Goal: Task Accomplishment & Management: Use online tool/utility

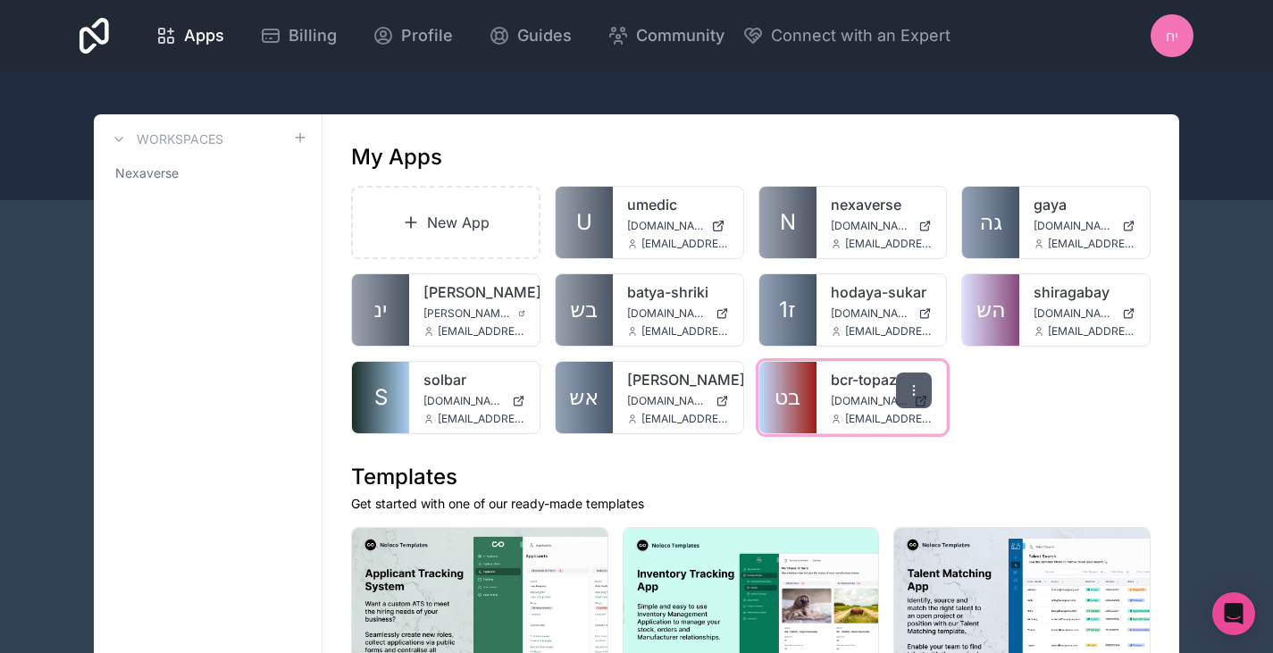
click at [921, 384] on div at bounding box center [914, 391] width 36 height 36
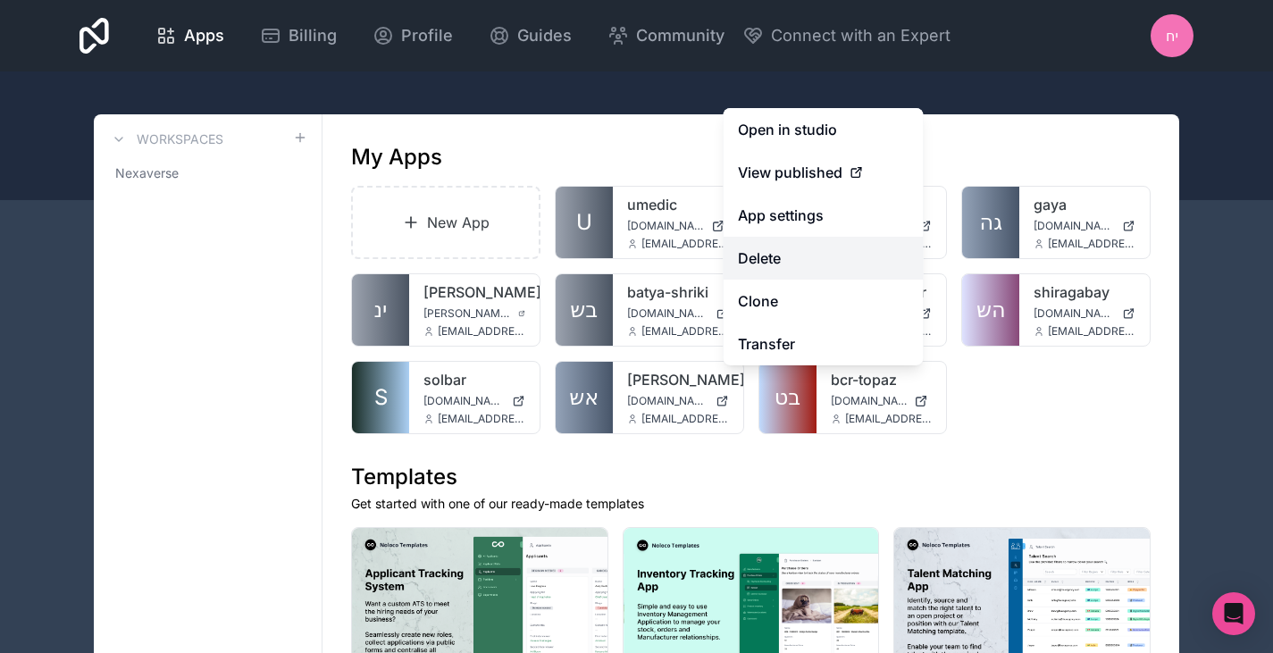
click at [775, 255] on button "Delete" at bounding box center [824, 258] width 200 height 43
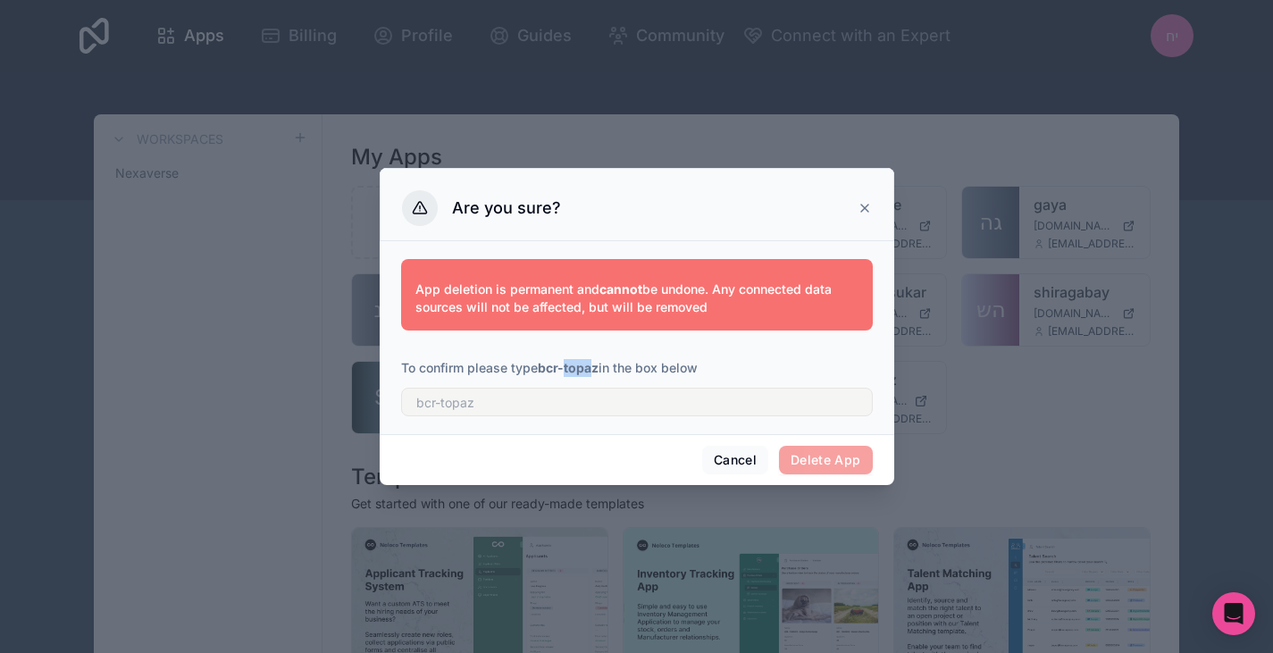
drag, startPoint x: 598, startPoint y: 369, endPoint x: 566, endPoint y: 365, distance: 31.5
click at [566, 365] on strong "bcr-topaz" at bounding box center [568, 367] width 61 height 15
click at [567, 367] on strong "bcr-topaz" at bounding box center [568, 367] width 61 height 15
drag, startPoint x: 542, startPoint y: 364, endPoint x: 600, endPoint y: 365, distance: 58.1
click at [599, 365] on strong "bcr-topaz" at bounding box center [568, 367] width 61 height 15
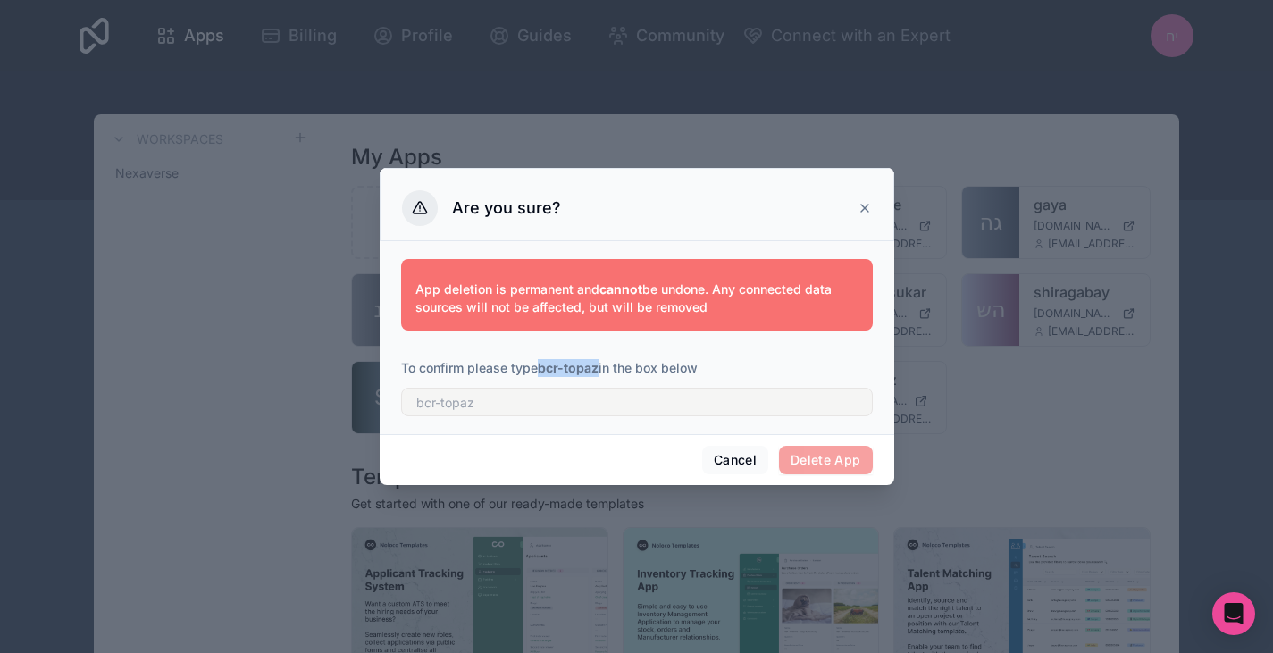
copy strong "bcr-topaz"
click at [582, 397] on input "text" at bounding box center [637, 402] width 472 height 29
paste input "bcr-topaz"
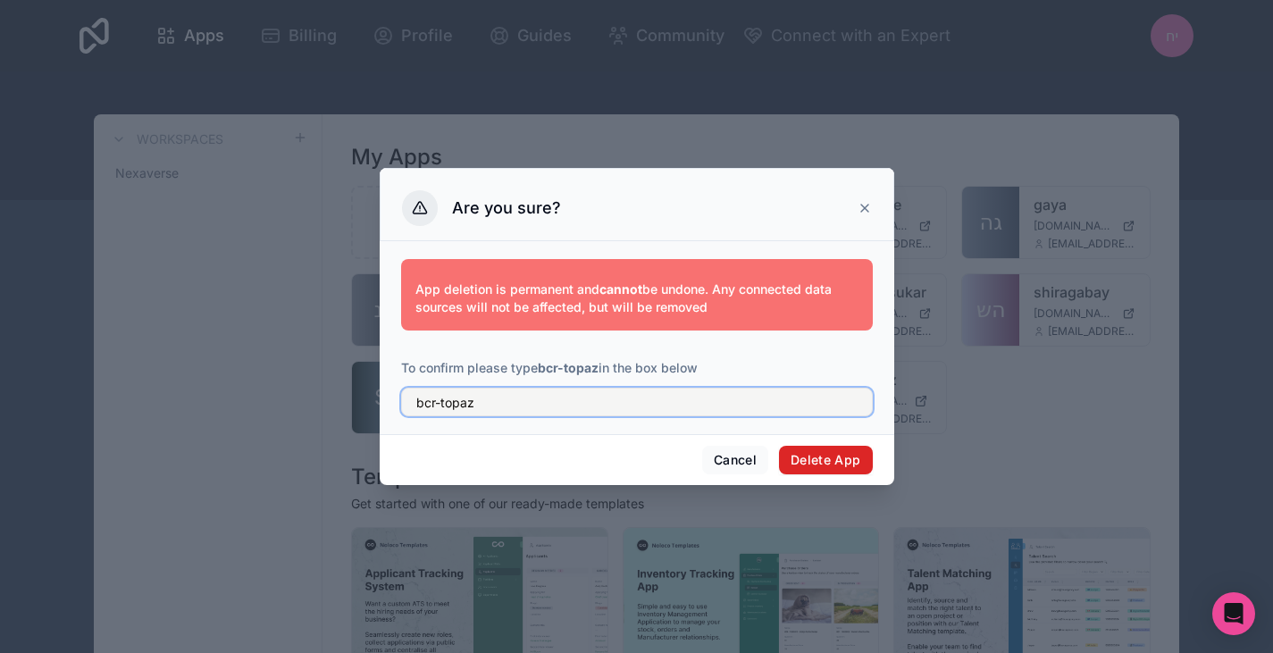
type input "bcr-topaz"
drag, startPoint x: 825, startPoint y: 461, endPoint x: 857, endPoint y: 452, distance: 33.4
click at [825, 461] on button "Delete App" at bounding box center [826, 460] width 94 height 29
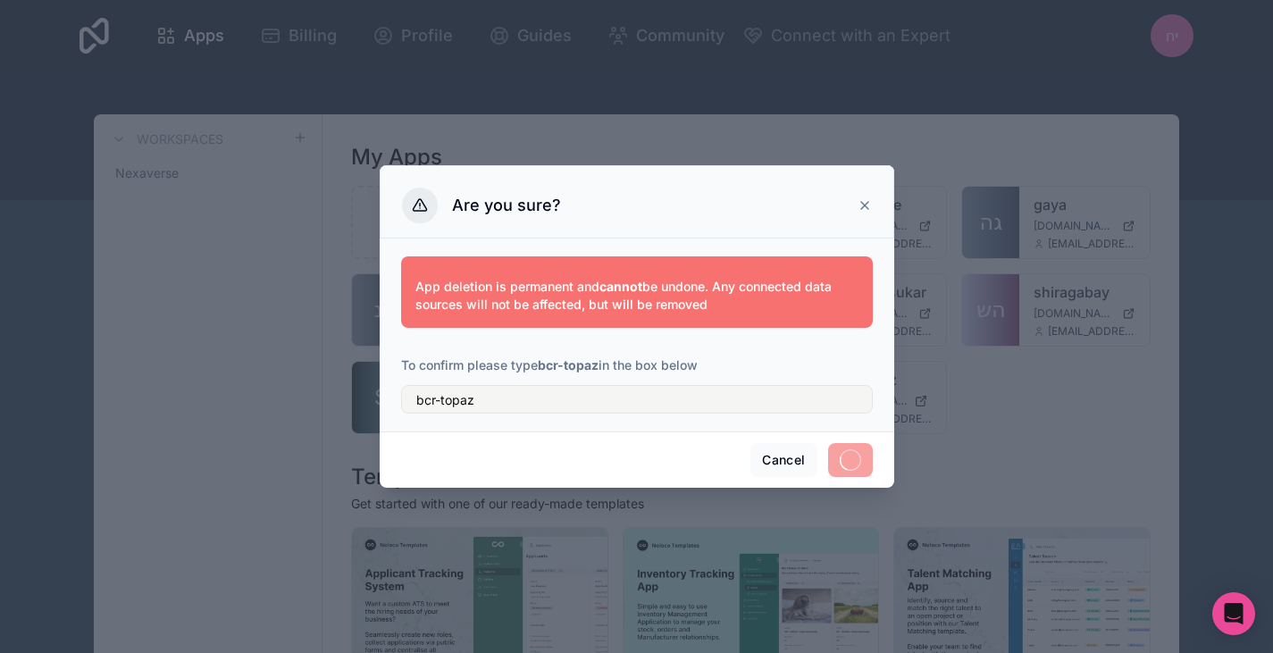
click at [805, 455] on button "Cancel" at bounding box center [783, 460] width 66 height 34
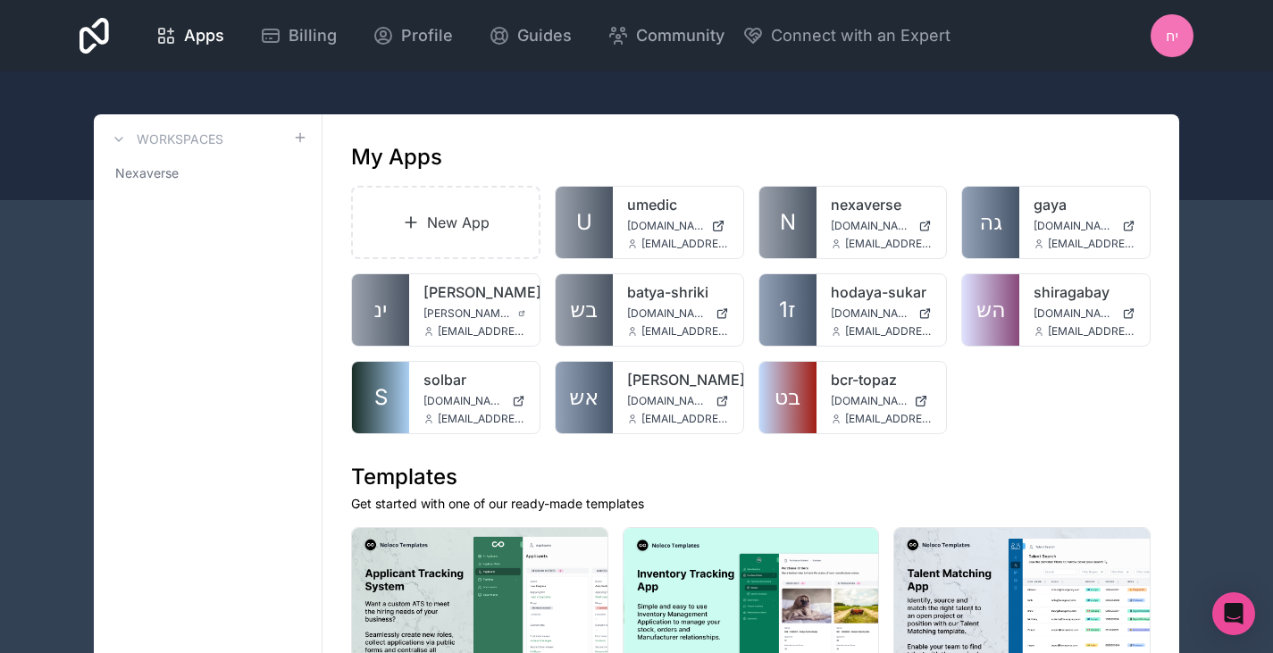
drag, startPoint x: 985, startPoint y: 476, endPoint x: 943, endPoint y: 477, distance: 42.0
click at [987, 474] on h1 "Templates" at bounding box center [751, 477] width 800 height 29
click at [920, 295] on div at bounding box center [914, 303] width 36 height 36
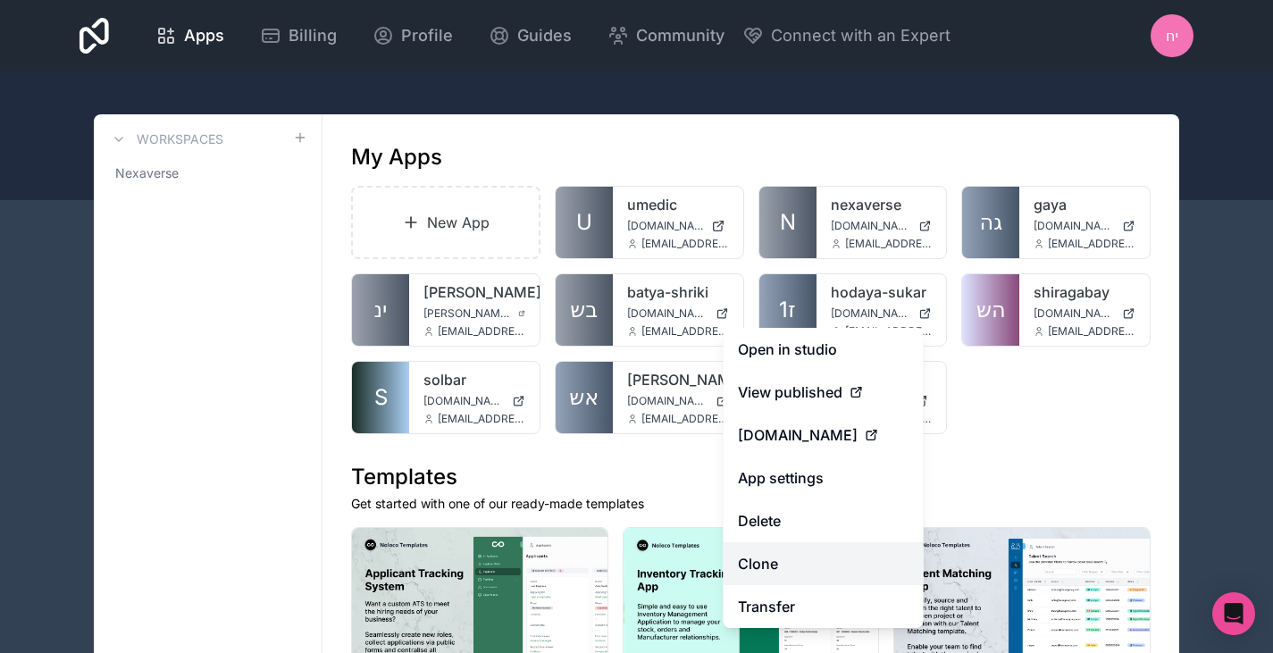
click at [771, 564] on link "Clone" at bounding box center [824, 563] width 200 height 43
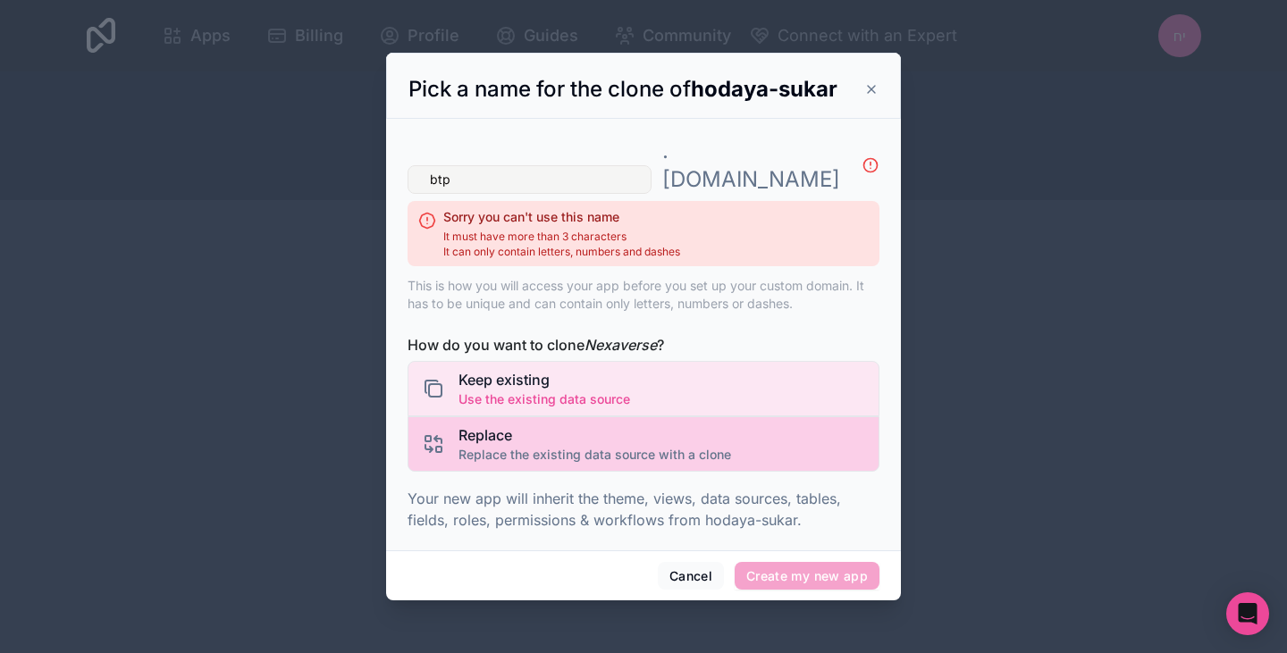
click at [600, 446] on span "Replace the existing data source with a clone" at bounding box center [594, 455] width 272 height 18
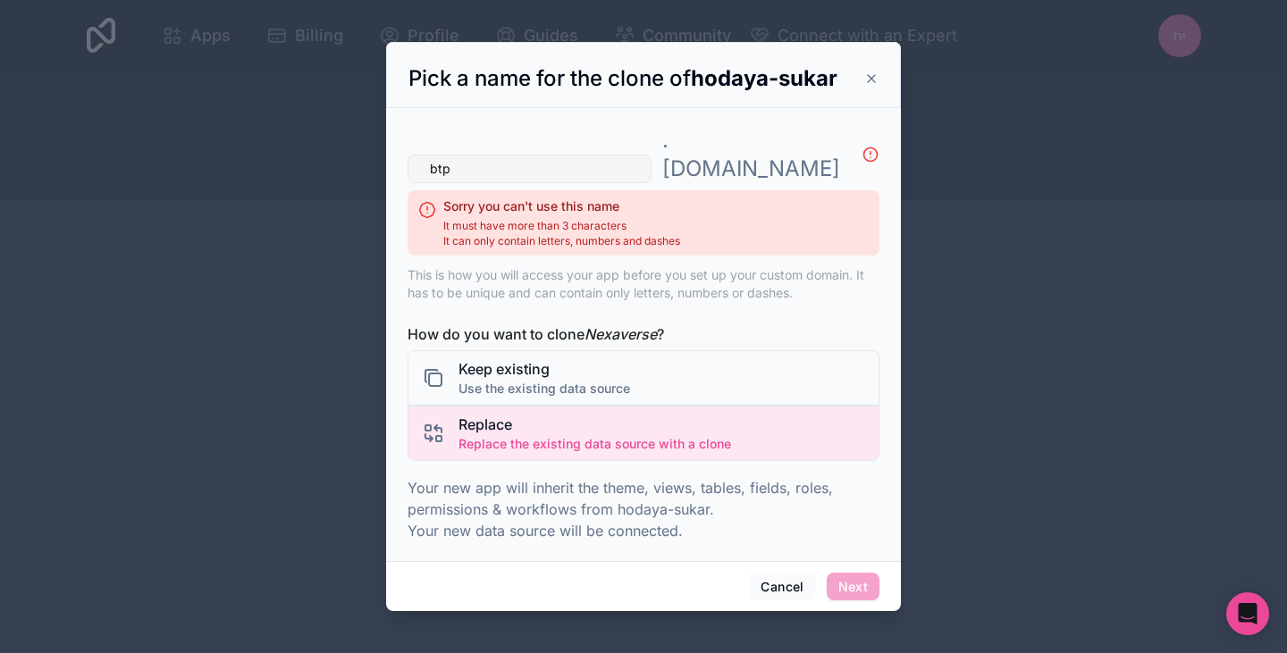
click at [735, 307] on div "btp . [DOMAIN_NAME] Sorry you can't use this name It must have more than 3 char…" at bounding box center [643, 331] width 472 height 432
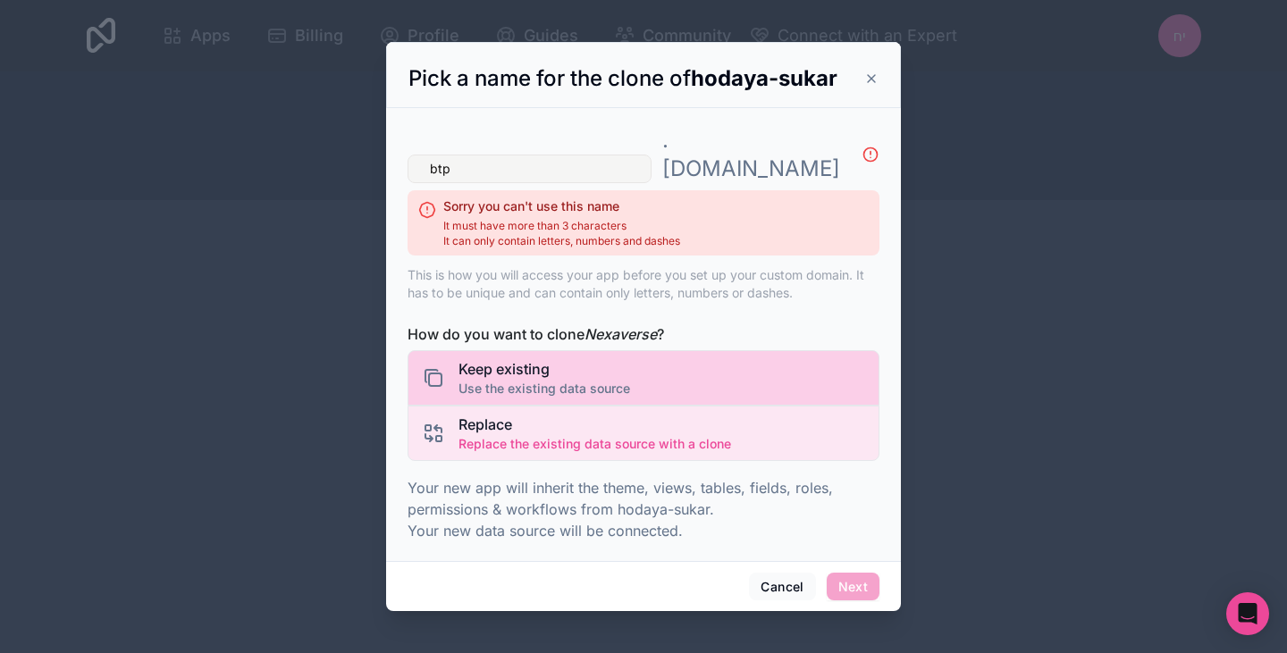
click at [725, 368] on div "Keep existing Use the existing data source" at bounding box center [643, 377] width 472 height 55
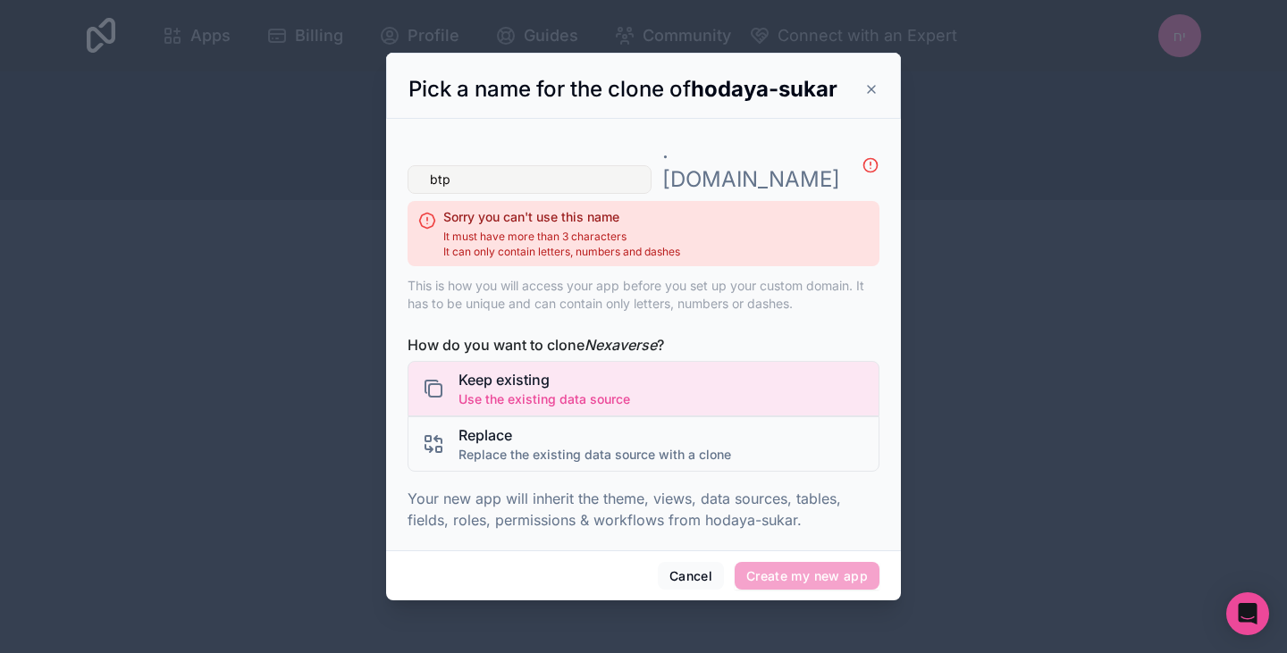
click at [755, 503] on p "Your new app will inherit the theme, views, data sources, tables, fields, roles…" at bounding box center [643, 509] width 472 height 43
click at [566, 165] on input "btp" at bounding box center [529, 179] width 244 height 29
drag, startPoint x: 457, startPoint y: 164, endPoint x: 403, endPoint y: 171, distance: 54.9
click at [405, 168] on div "btp . [DOMAIN_NAME] Sorry you can't use this name It must have more than 3 char…" at bounding box center [643, 335] width 515 height 432
click at [549, 165] on input "btp" at bounding box center [529, 179] width 244 height 29
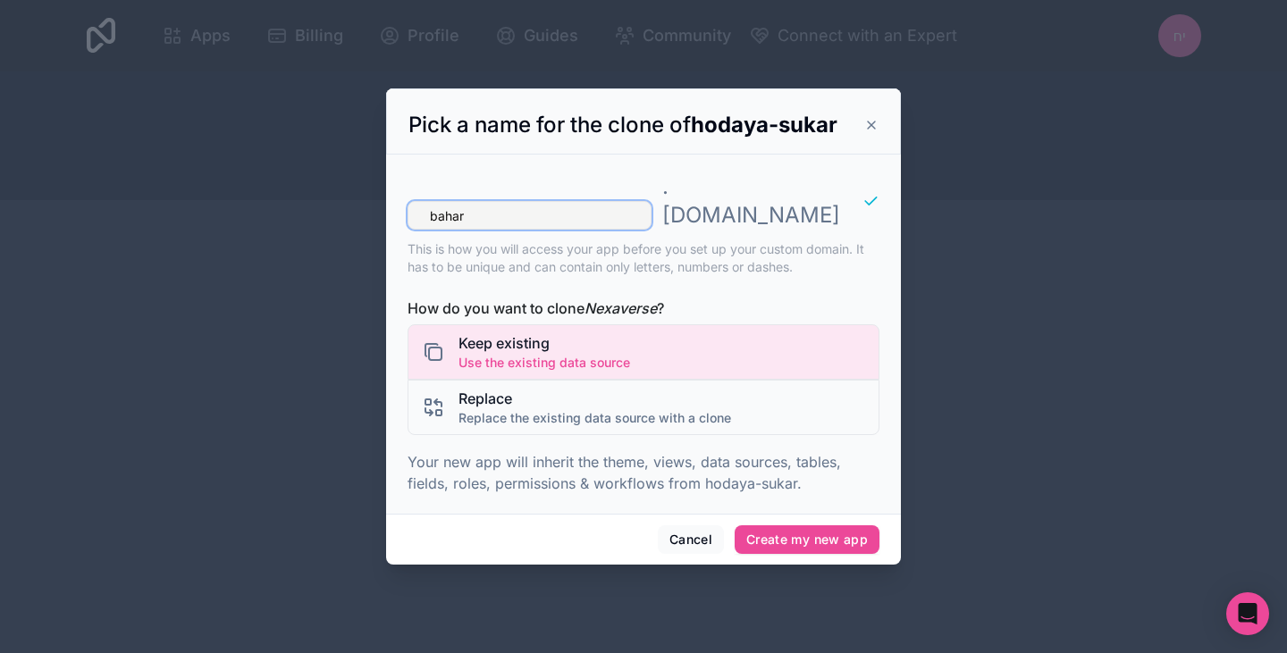
click at [447, 203] on input "bahar" at bounding box center [529, 215] width 244 height 29
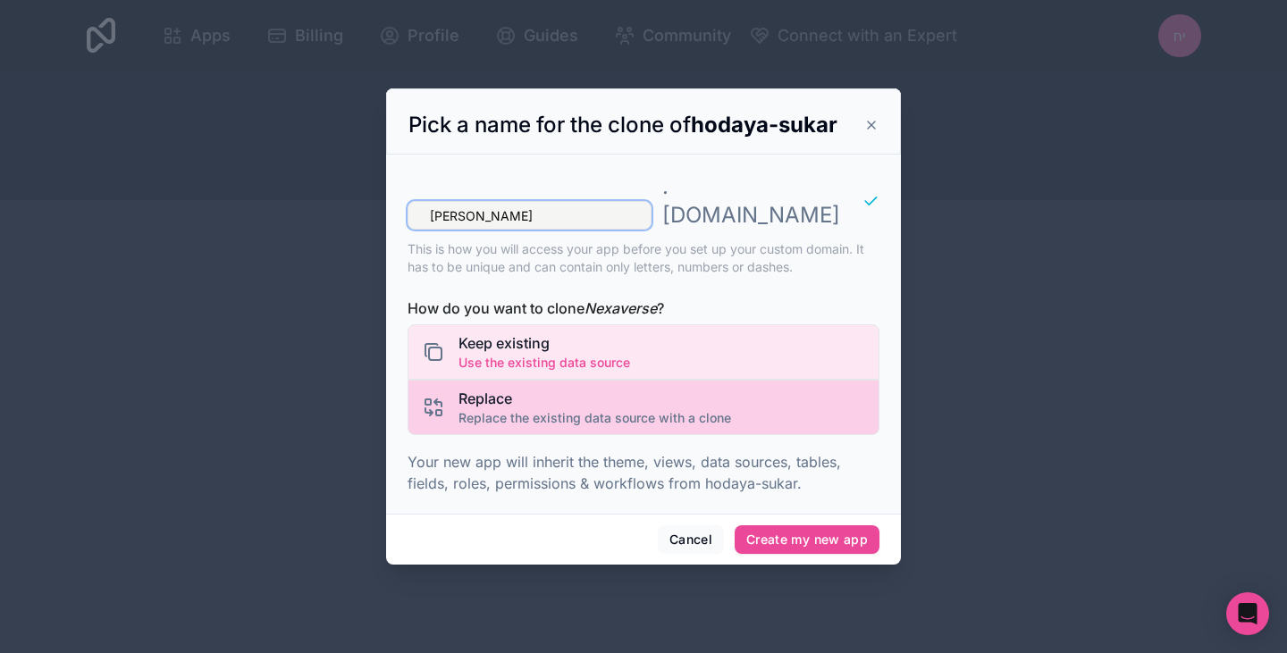
type input "[PERSON_NAME]"
click at [646, 391] on span "Replace" at bounding box center [594, 398] width 272 height 21
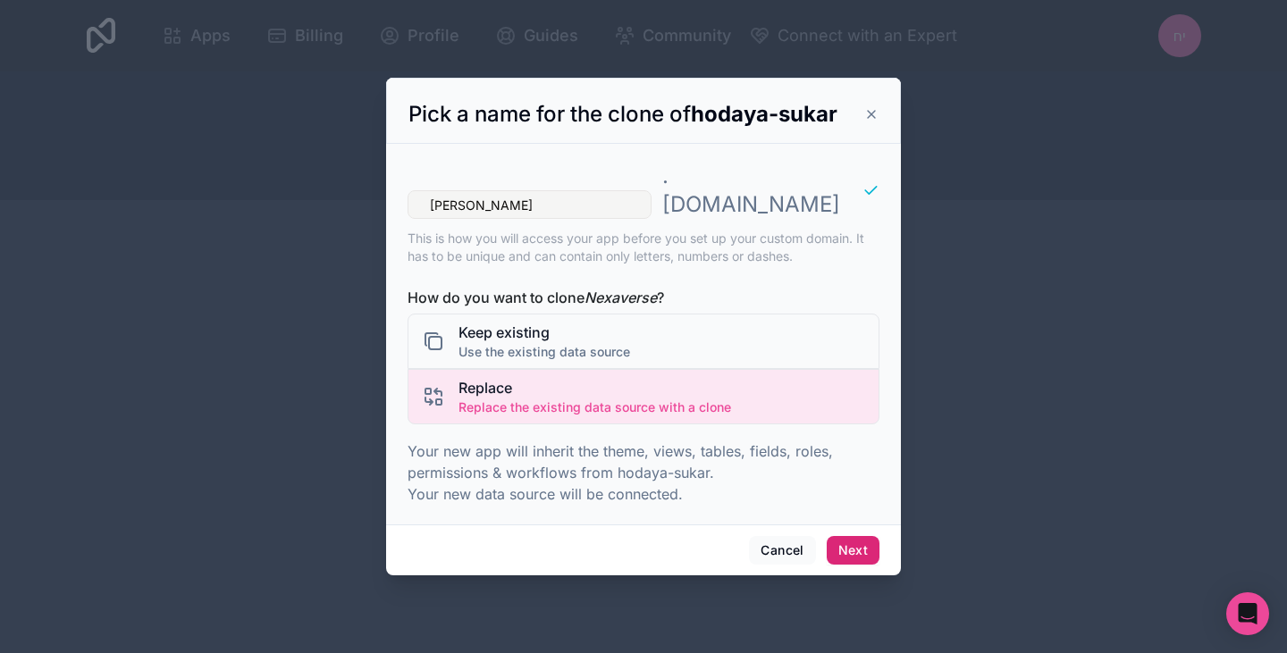
click at [843, 545] on button "Next" at bounding box center [852, 550] width 53 height 29
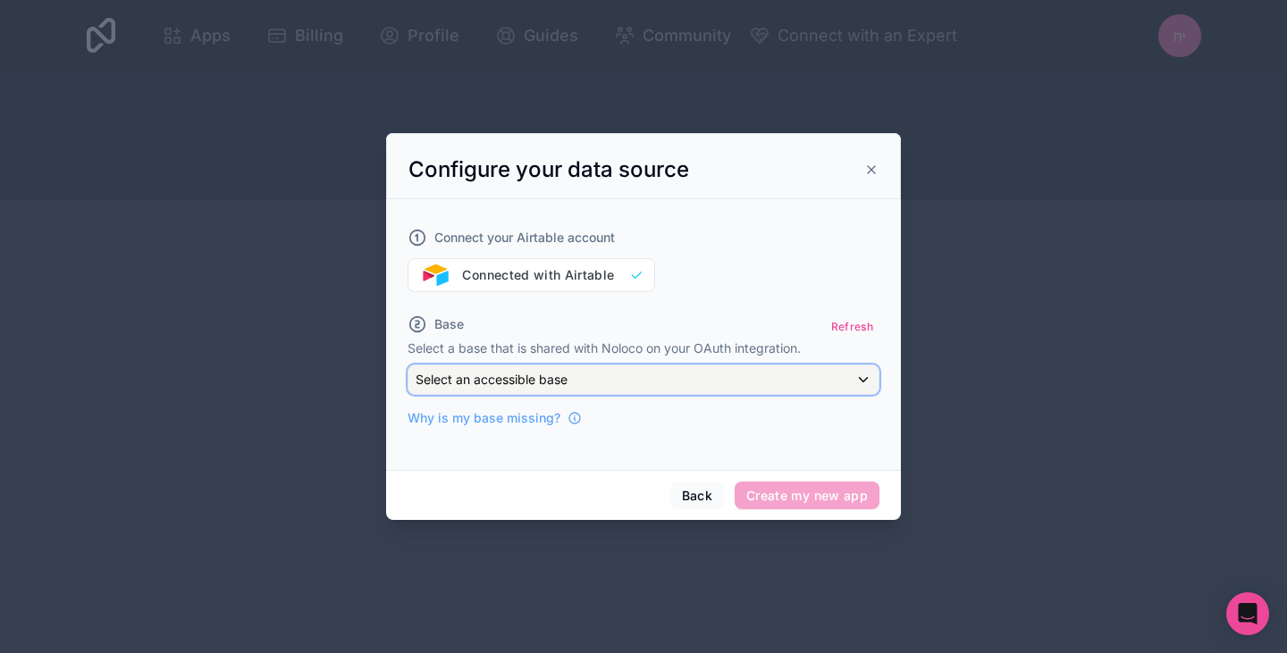
click at [657, 370] on div "Select an accessible base" at bounding box center [643, 379] width 470 height 29
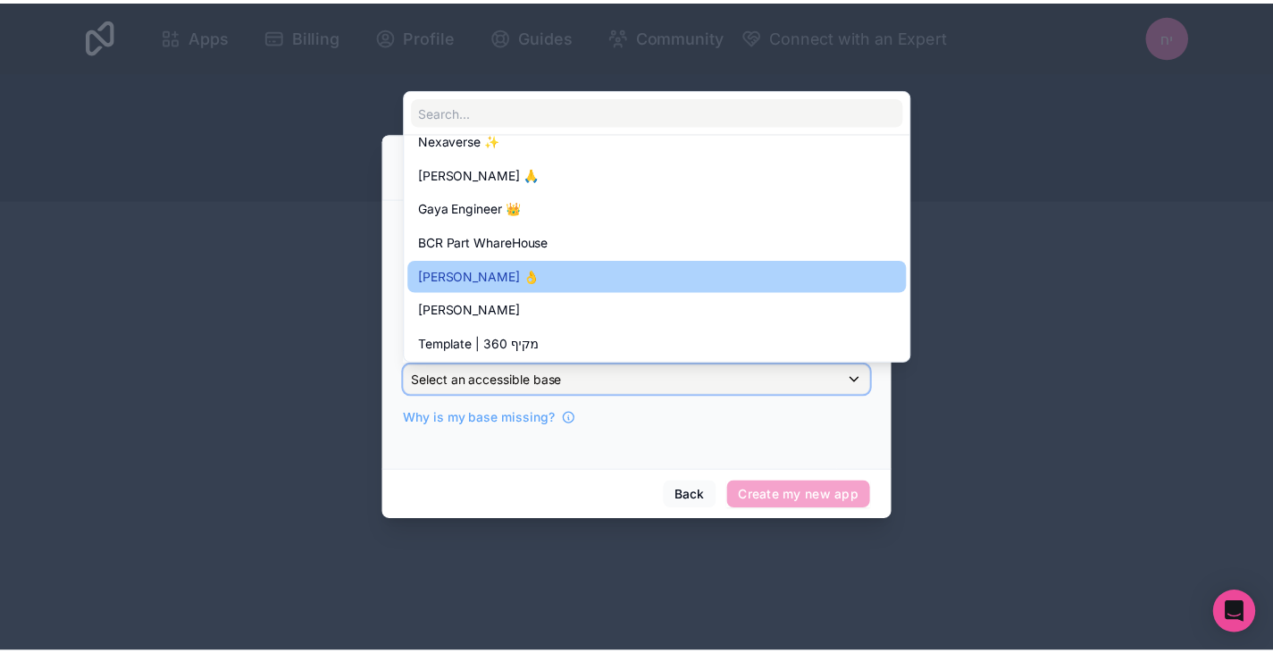
scroll to position [229, 0]
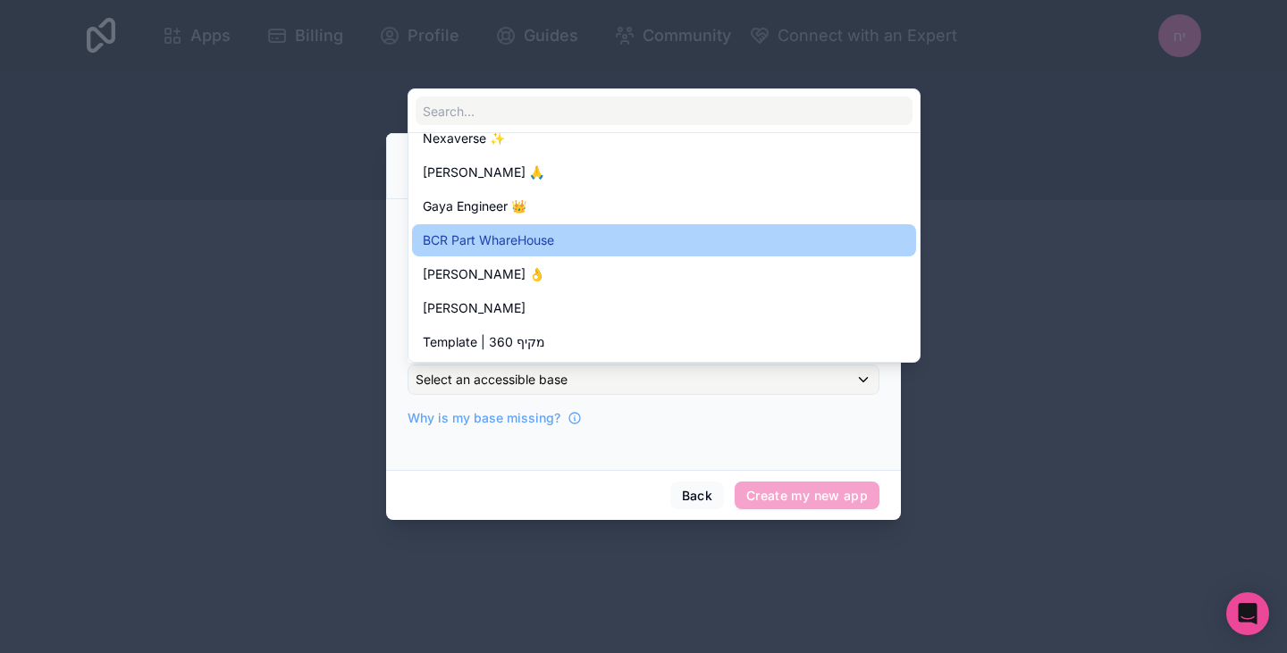
click at [626, 247] on div "BCR Part WhareHouse" at bounding box center [664, 240] width 482 height 21
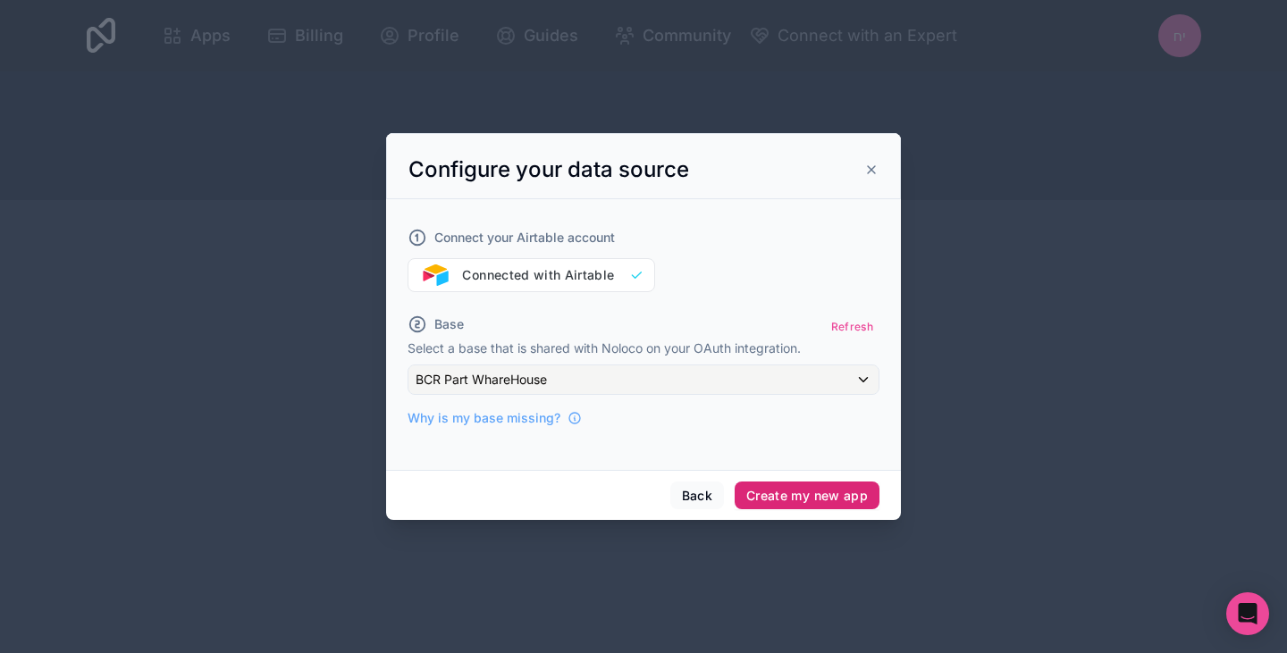
click at [801, 503] on button "Create my new app" at bounding box center [806, 496] width 145 height 29
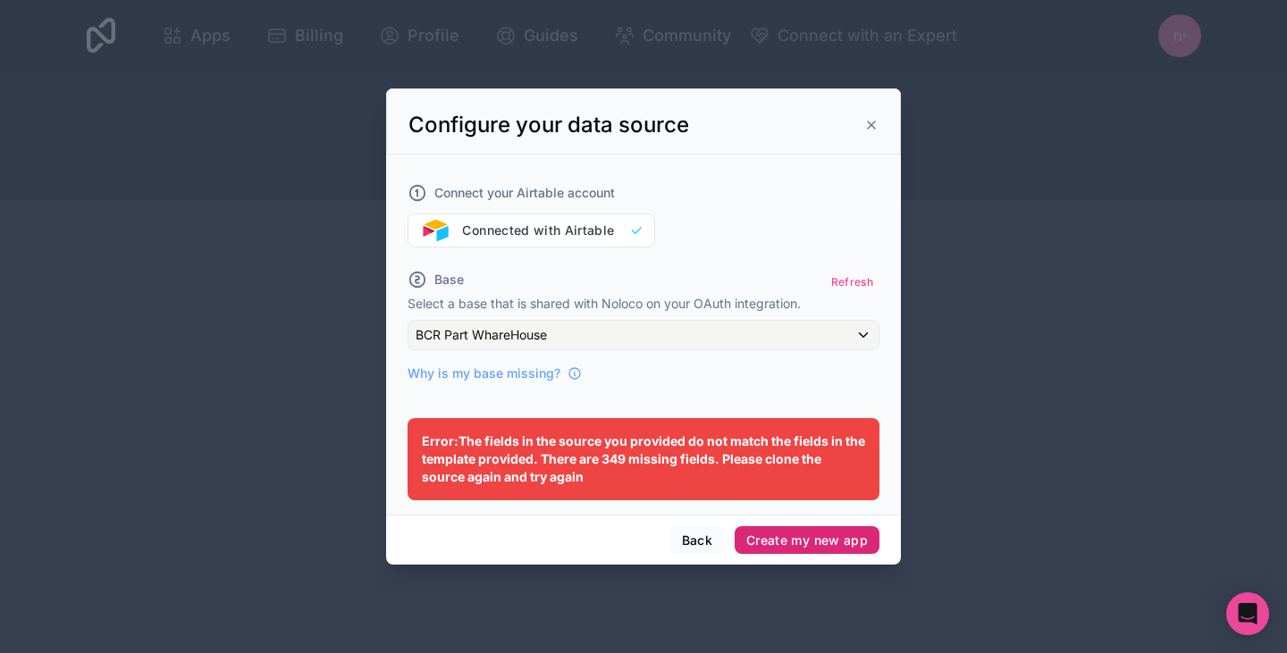
click at [802, 544] on button "Create my new app" at bounding box center [806, 540] width 145 height 29
click at [876, 130] on icon at bounding box center [871, 125] width 14 height 14
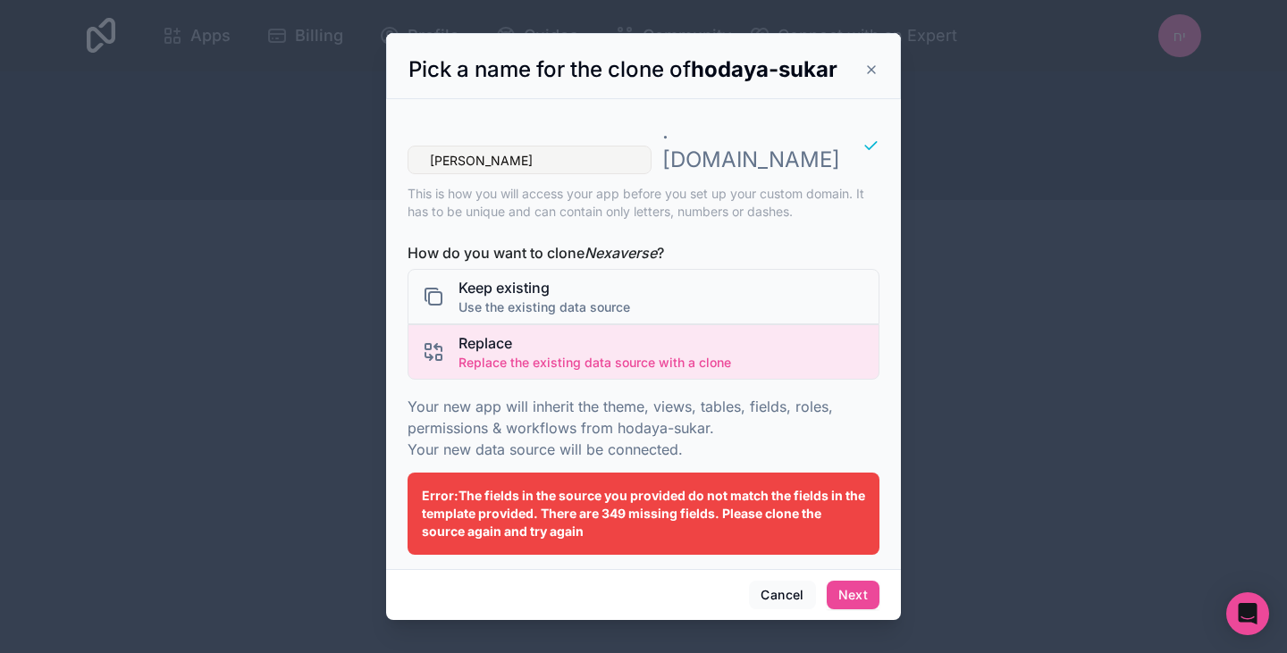
click at [867, 77] on icon at bounding box center [871, 70] width 14 height 14
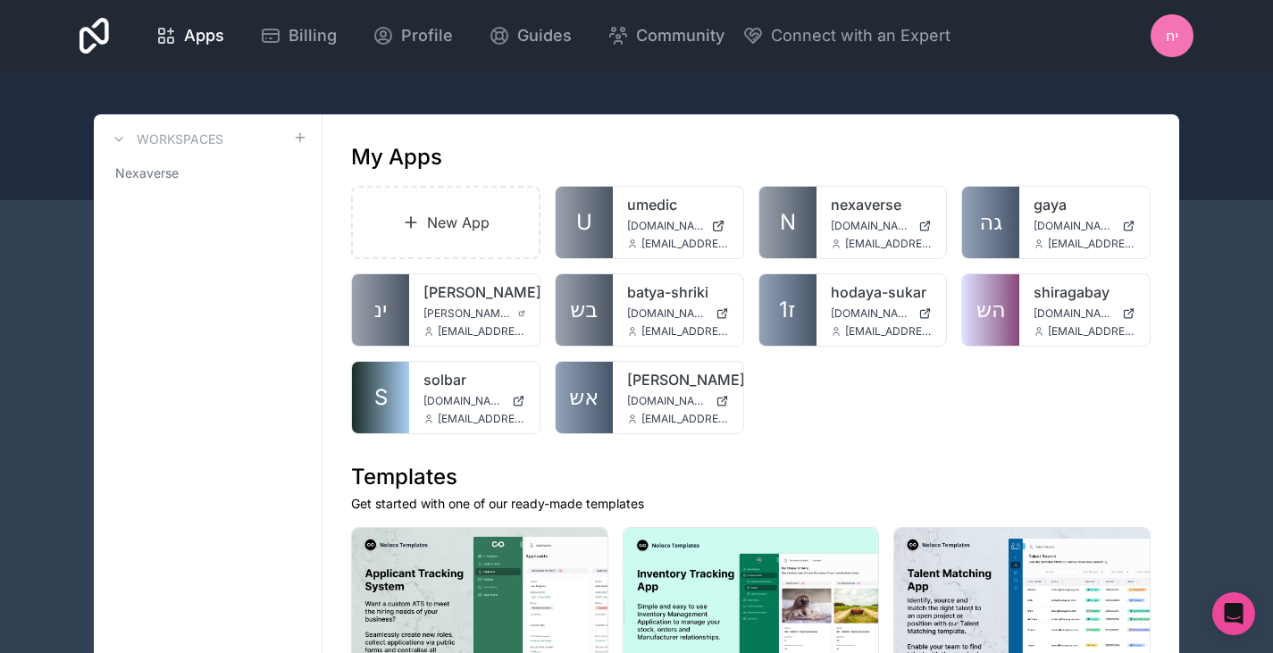
click at [858, 412] on div "New App U umedic [DOMAIN_NAME] [EMAIL_ADDRESS][DOMAIN_NAME] N nexaverse [DOMAIN…" at bounding box center [751, 310] width 800 height 248
